Goal: Transaction & Acquisition: Subscribe to service/newsletter

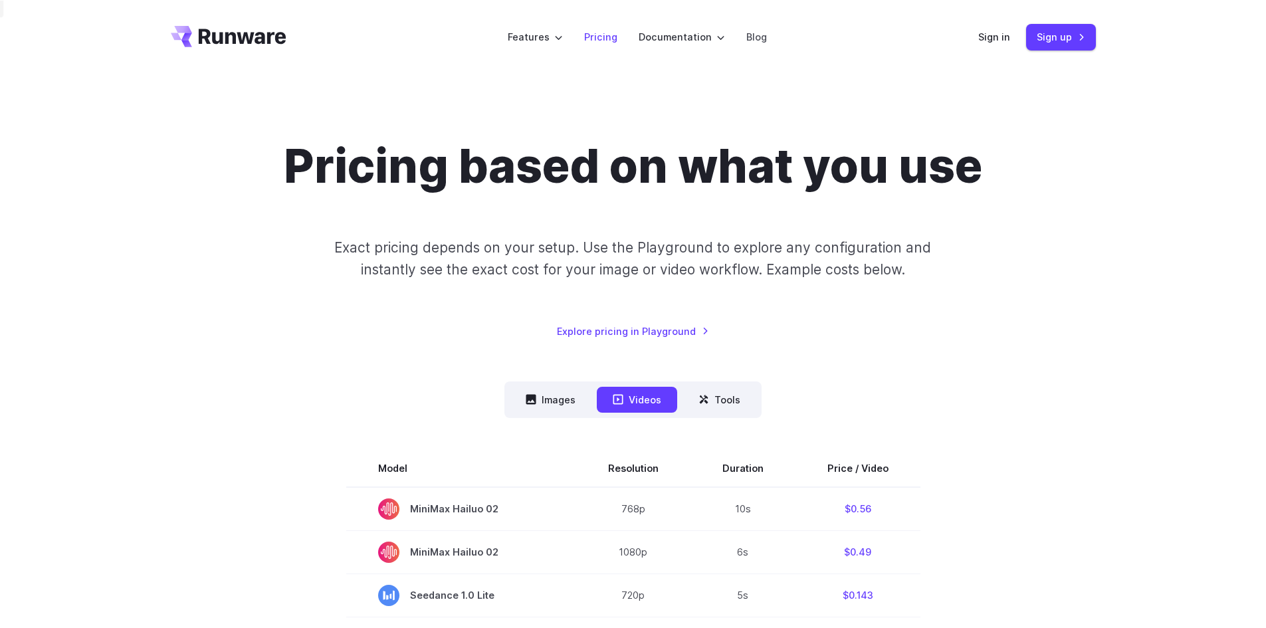
click at [609, 43] on link "Pricing" at bounding box center [600, 36] width 33 height 15
click at [597, 33] on link "Pricing" at bounding box center [600, 36] width 33 height 15
click at [718, 401] on button "Tools" at bounding box center [719, 400] width 74 height 26
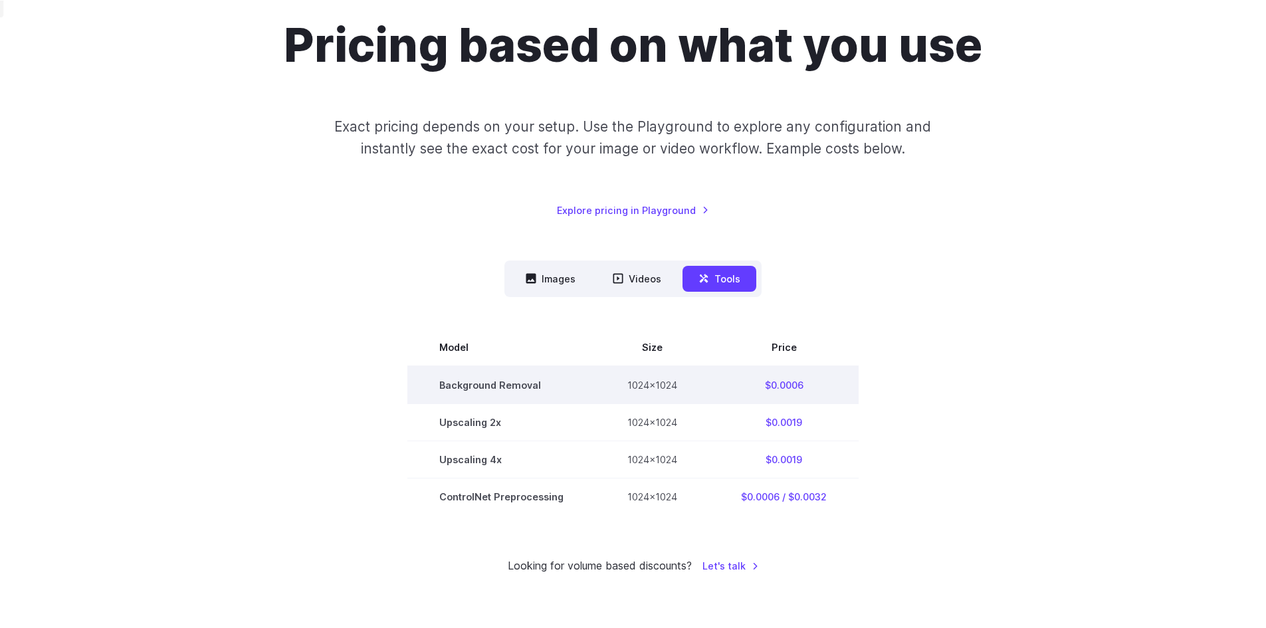
scroll to position [133, 0]
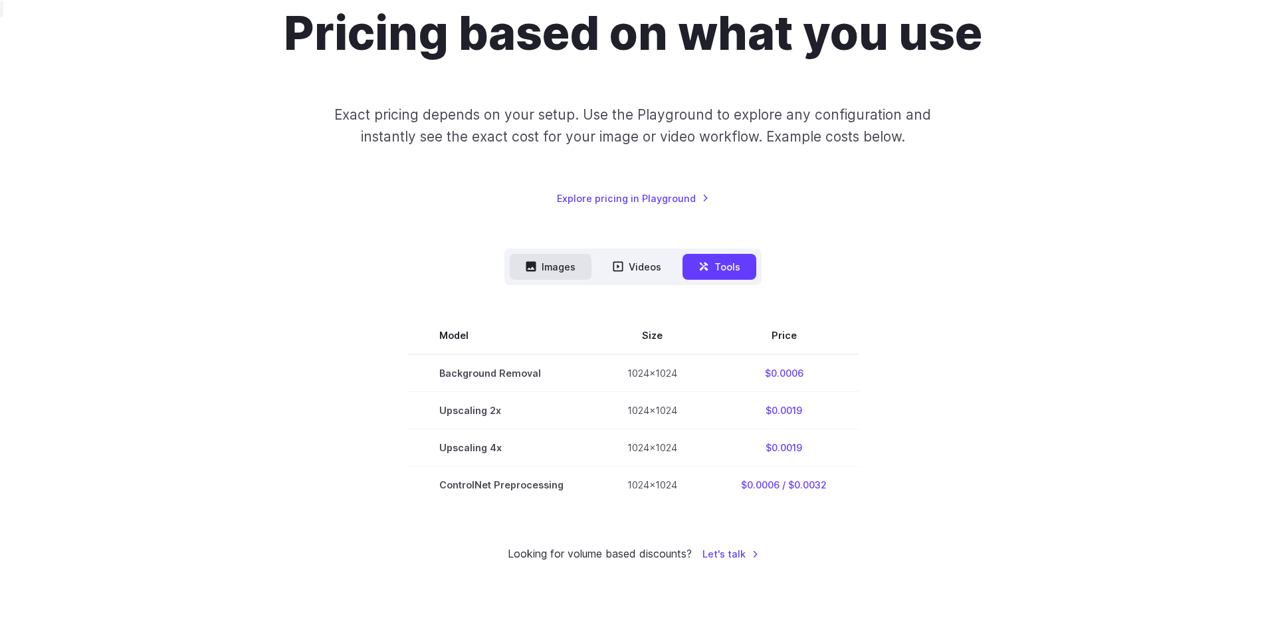
click at [557, 265] on button "Images" at bounding box center [551, 267] width 82 height 26
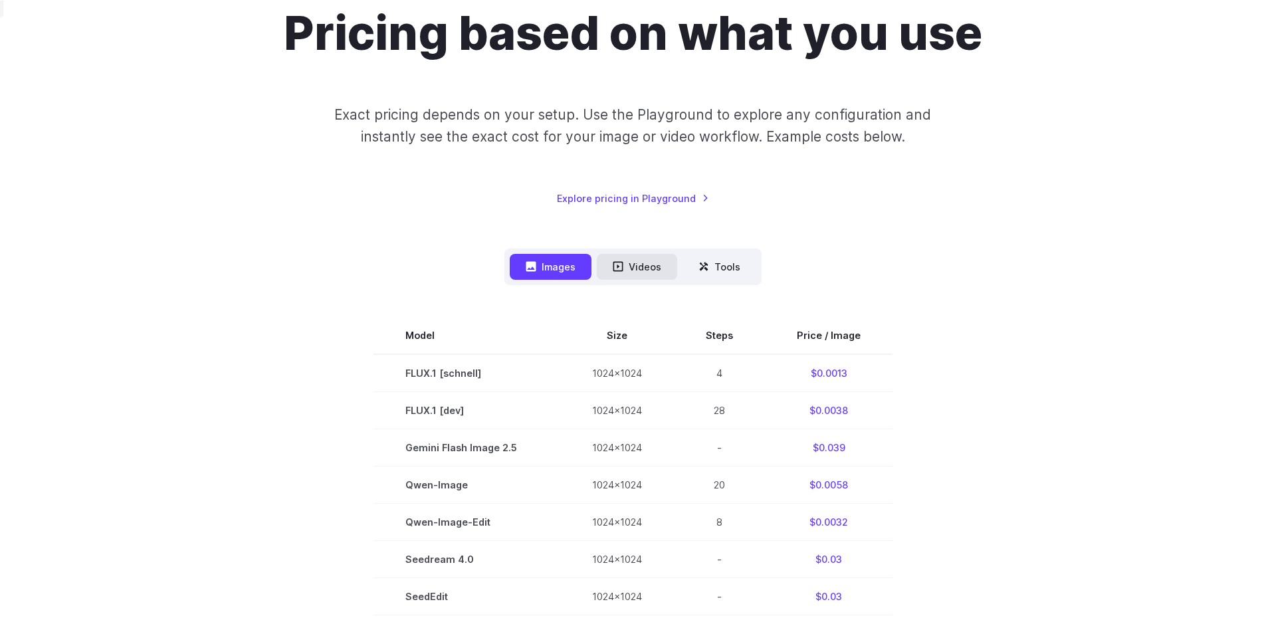
click at [636, 267] on button "Videos" at bounding box center [637, 267] width 80 height 26
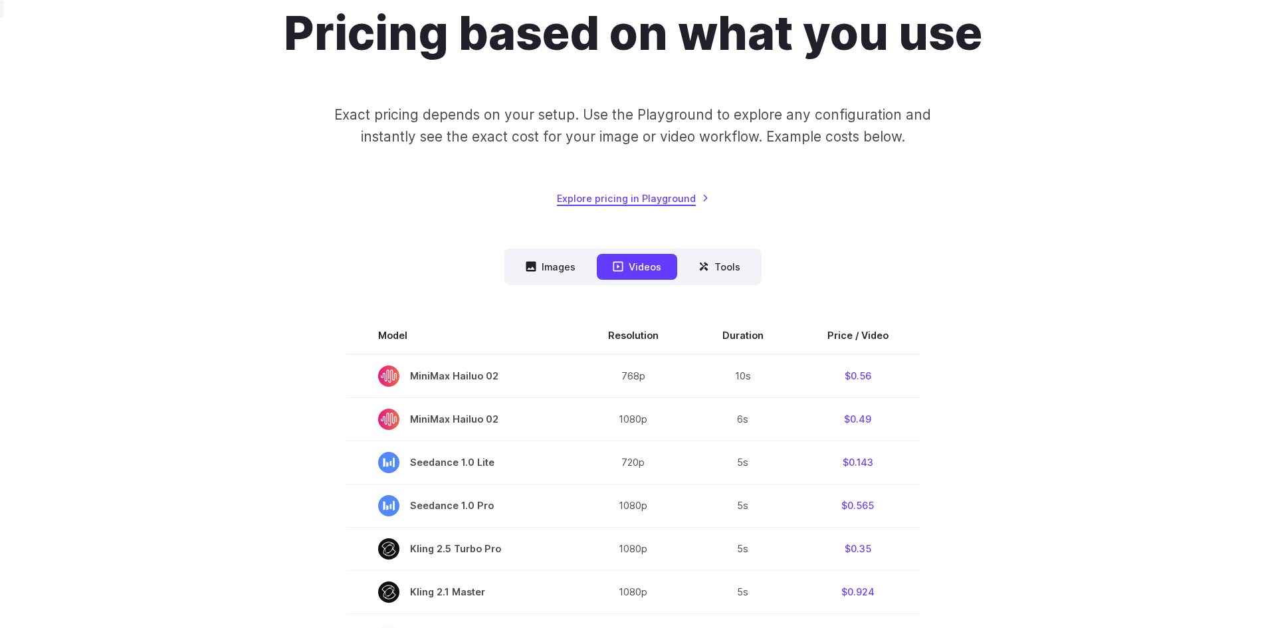
click at [633, 201] on link "Explore pricing in Playground" at bounding box center [633, 198] width 152 height 15
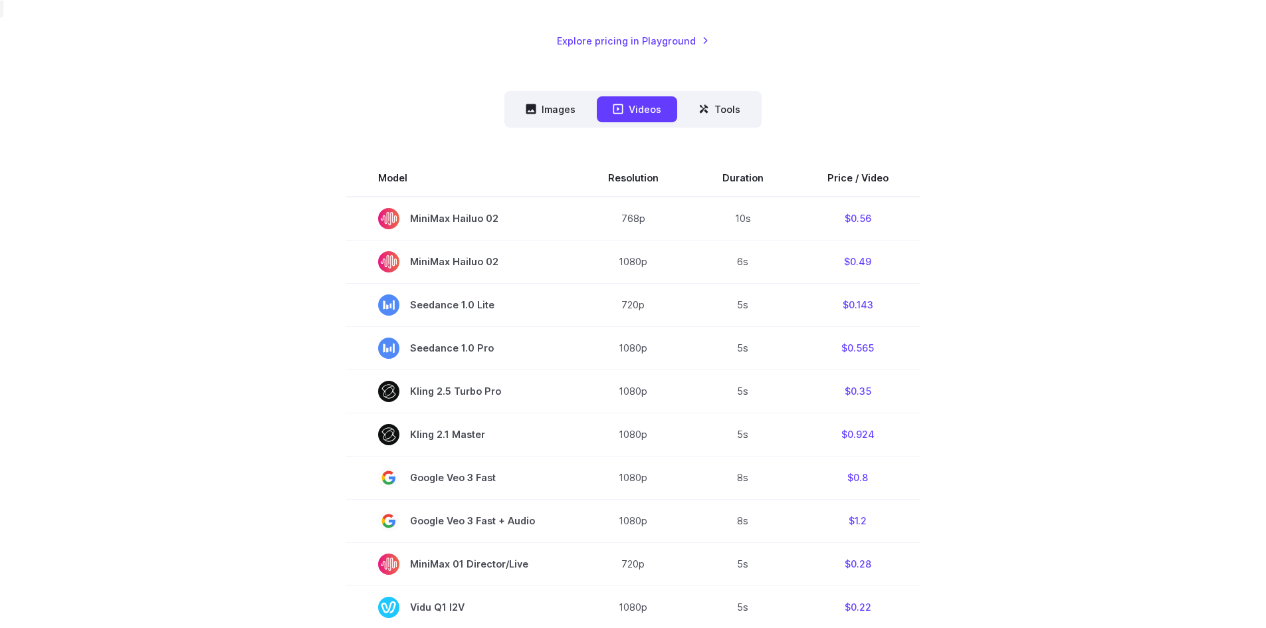
scroll to position [465, 0]
